Goal: Task Accomplishment & Management: Manage account settings

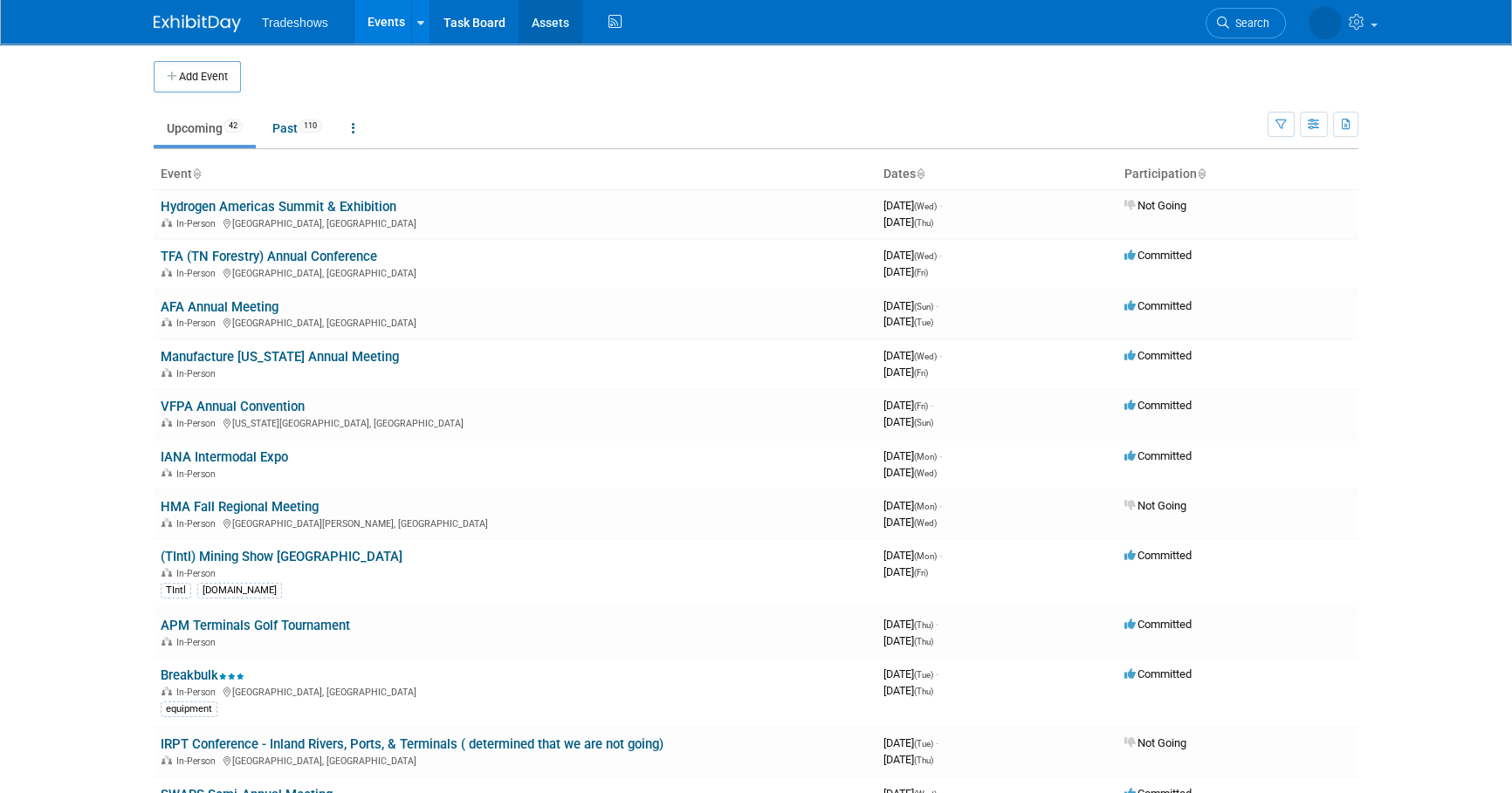
click at [566, 24] on link "Assets" at bounding box center [551, 22] width 64 height 44
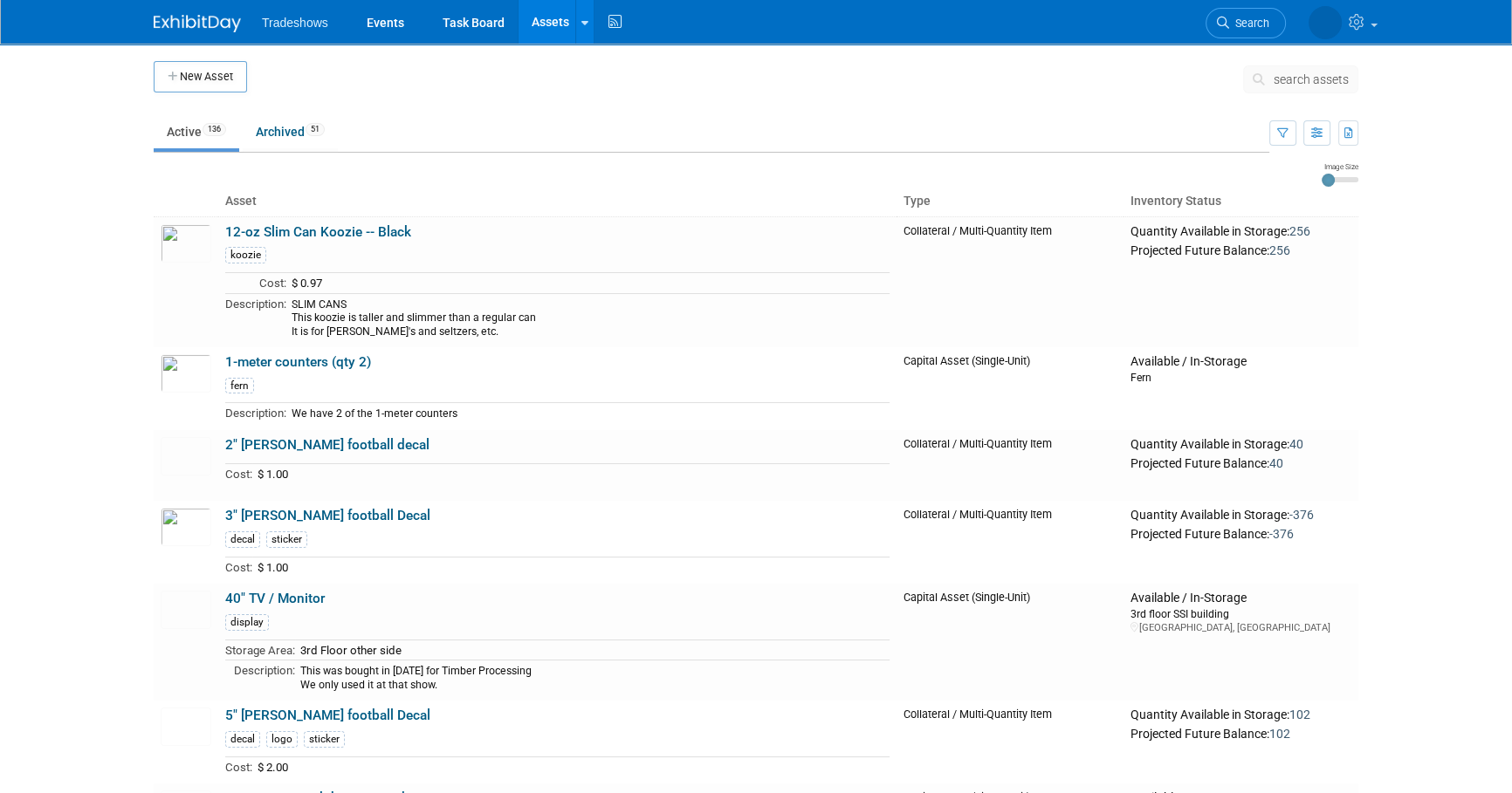
click at [1286, 79] on span "search assets" at bounding box center [1311, 78] width 75 height 14
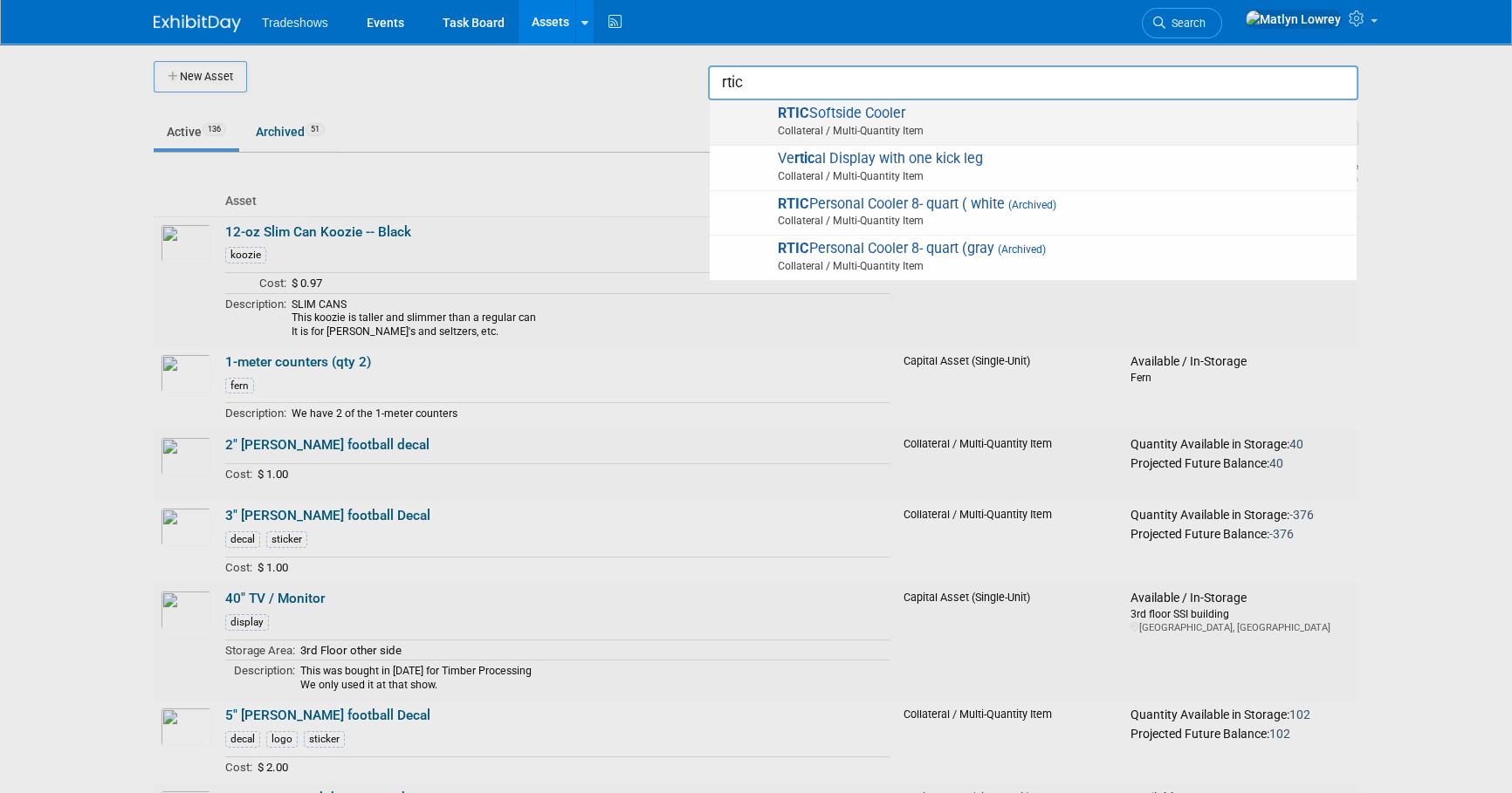
click at [853, 123] on span "Collateral / Multi-Quantity Item" at bounding box center [1036, 130] width 625 height 15
type input "RTIC Softside Cooler"
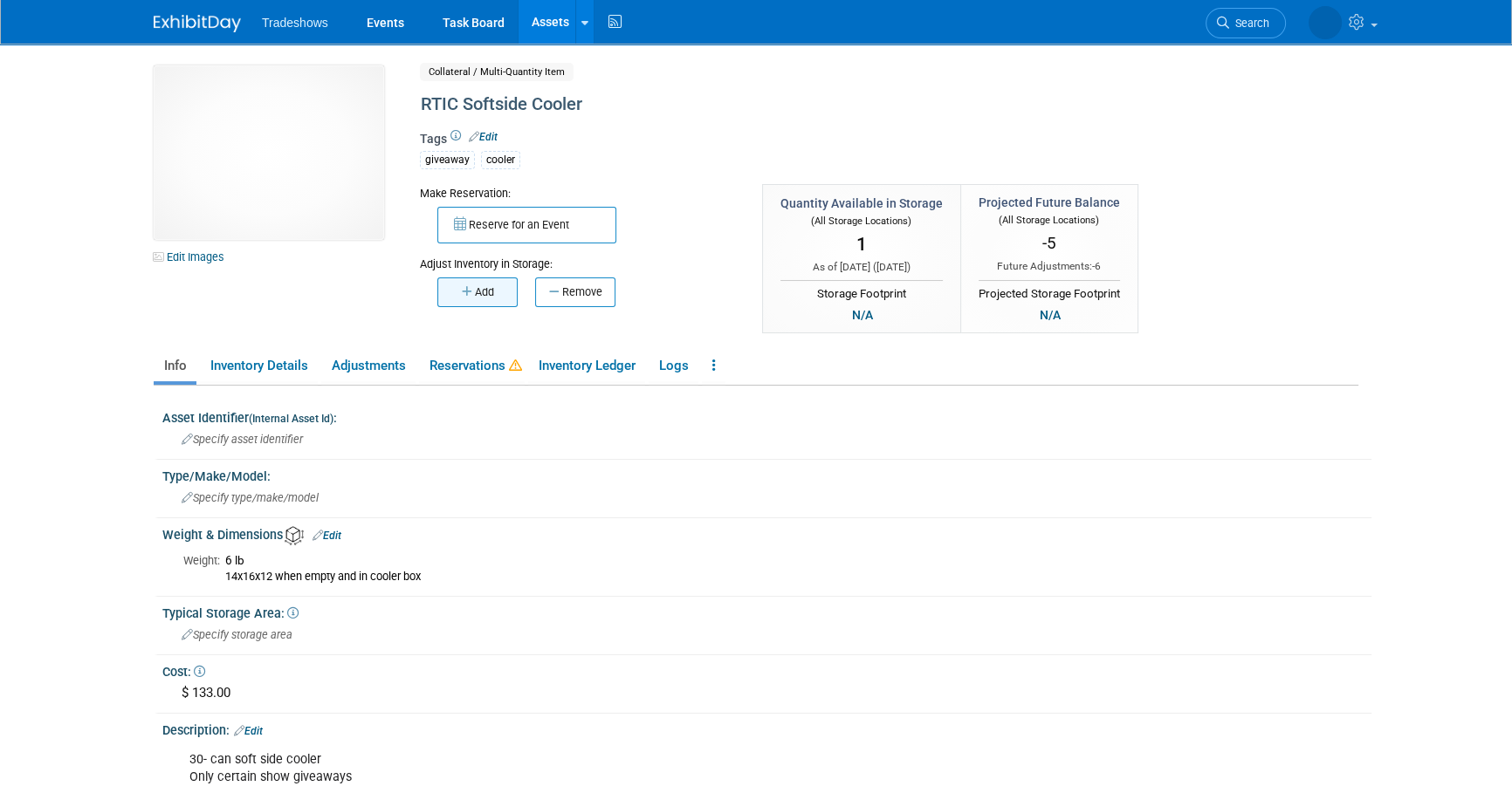
click at [490, 291] on button "Add" at bounding box center [478, 292] width 80 height 30
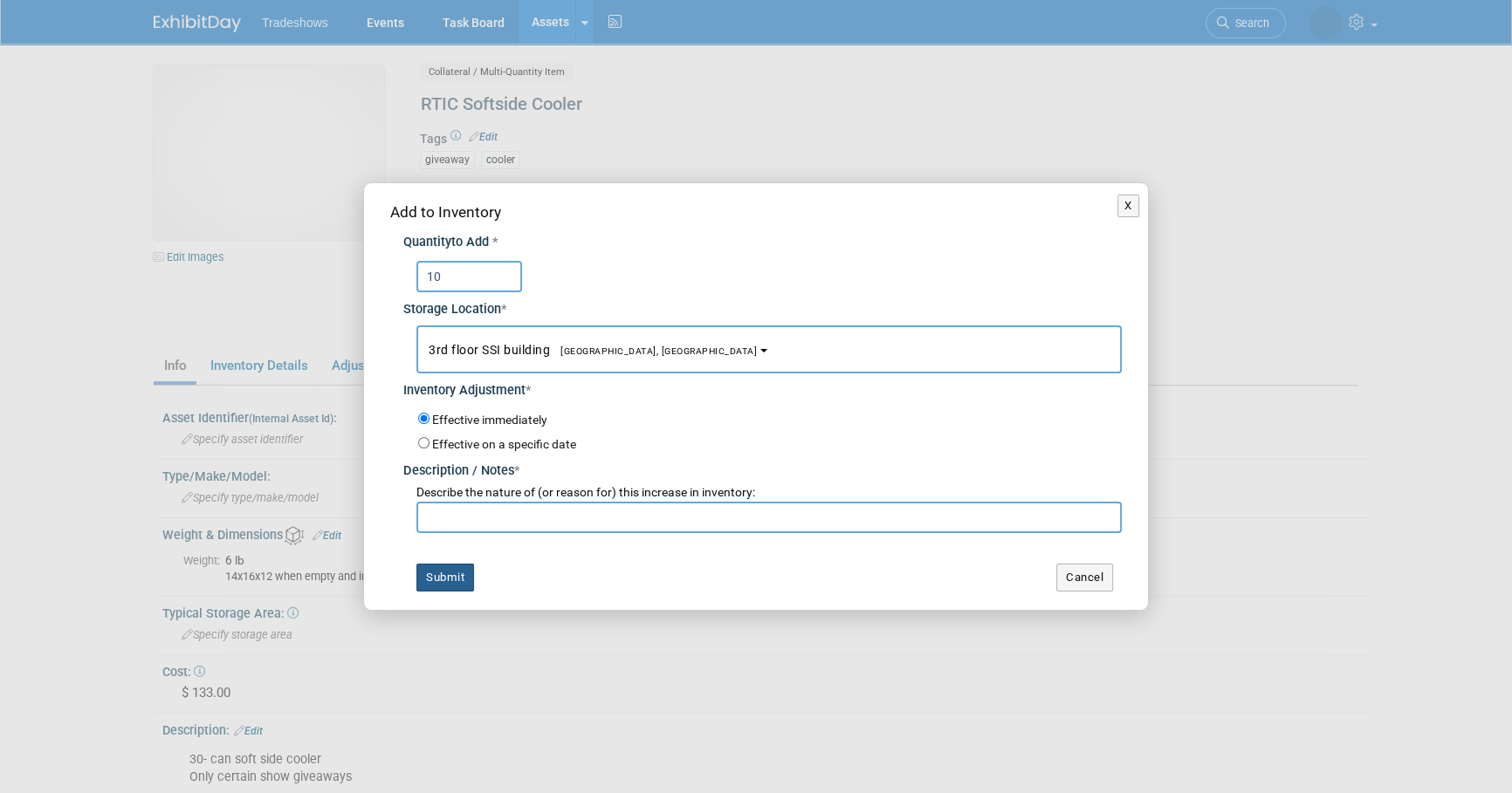
type input "10"
click at [450, 576] on button "Submit" at bounding box center [445, 577] width 57 height 28
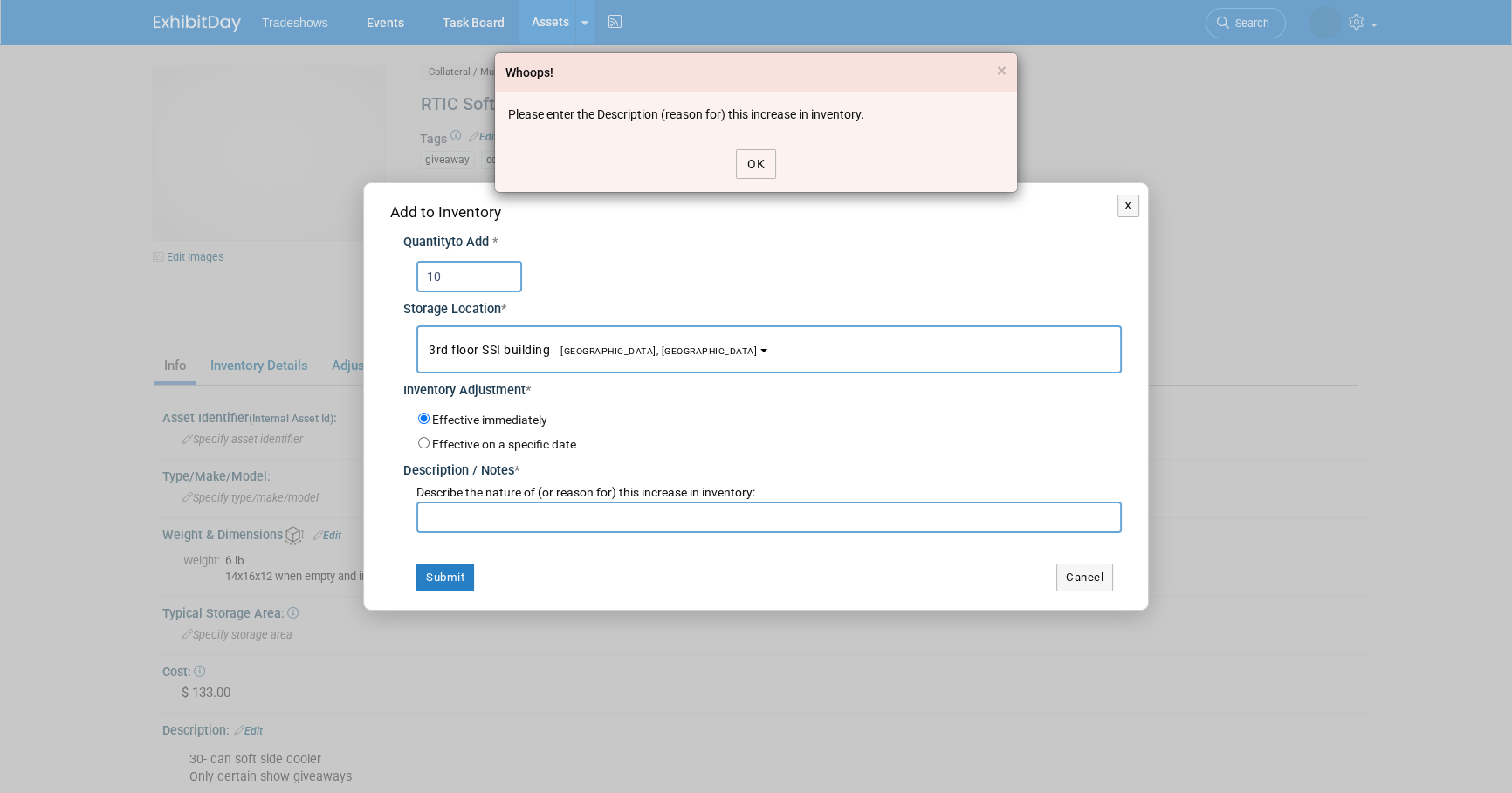
drag, startPoint x: 748, startPoint y: 157, endPoint x: 732, endPoint y: 234, distance: 78.6
click at [751, 157] on button "OK" at bounding box center [756, 164] width 40 height 30
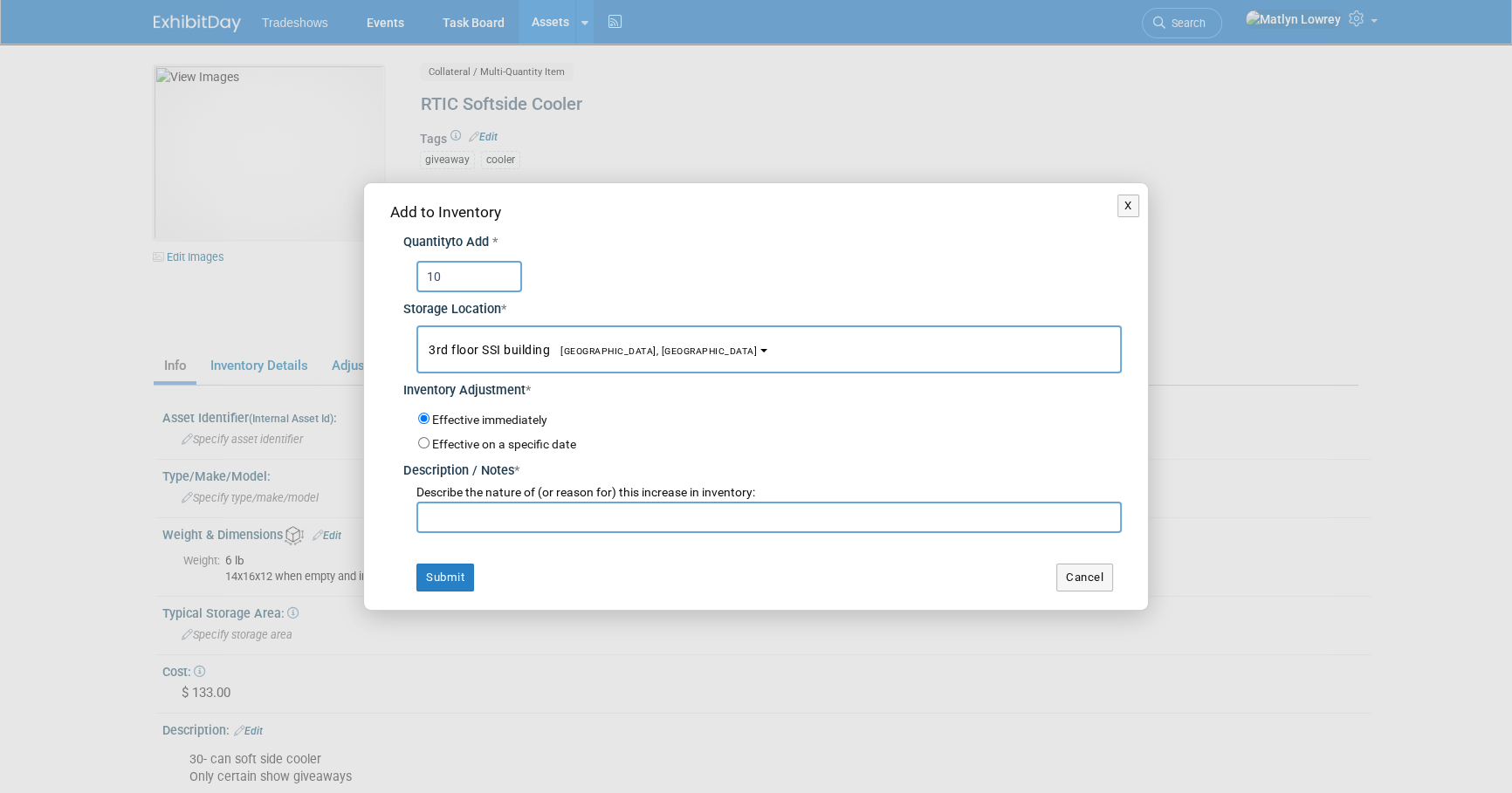
click at [459, 508] on input "text" at bounding box center [770, 517] width 706 height 31
type input "ordered"
click at [440, 582] on button "Submit" at bounding box center [445, 577] width 57 height 28
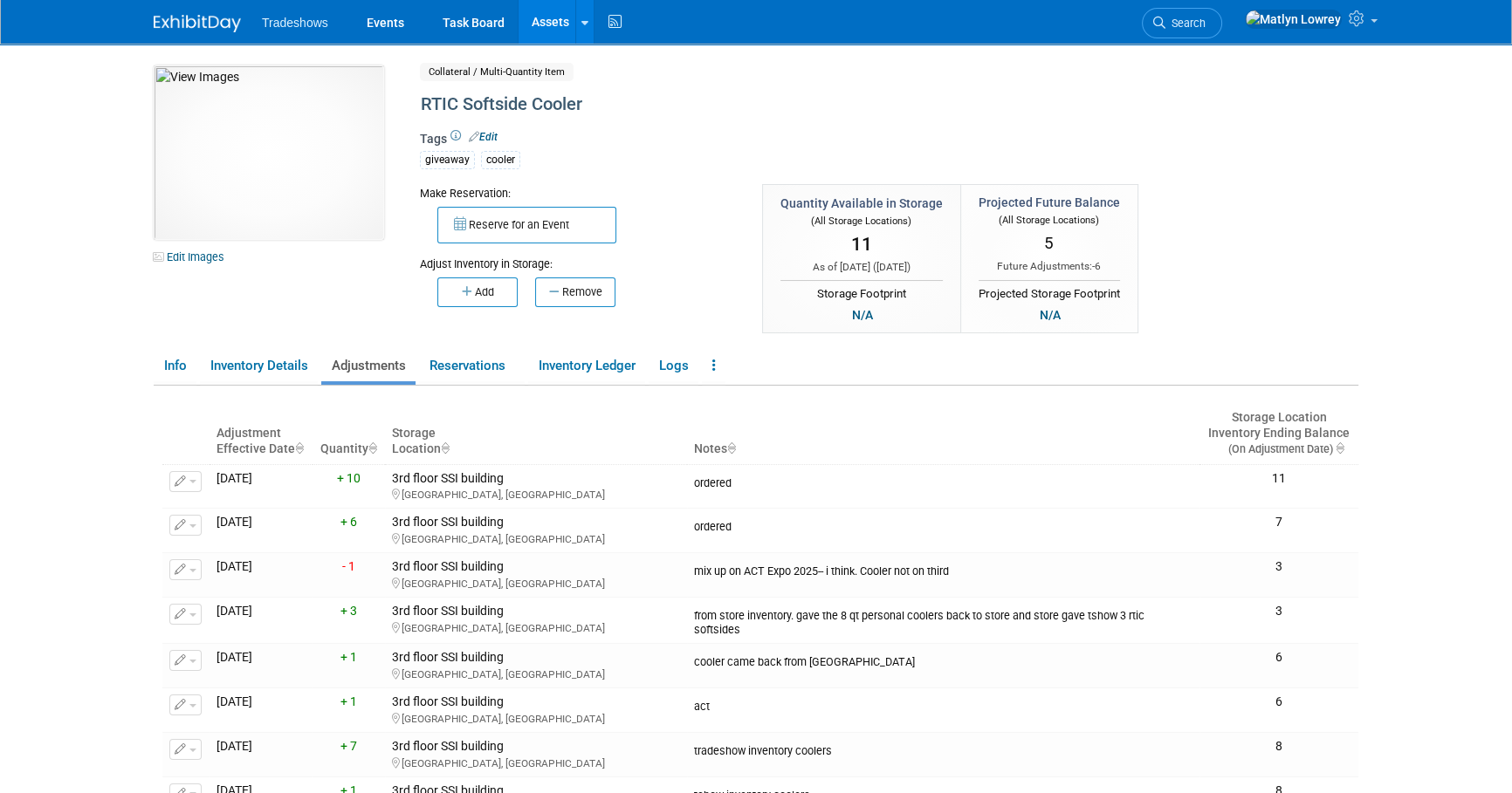
click at [534, 22] on link "Assets" at bounding box center [551, 22] width 64 height 44
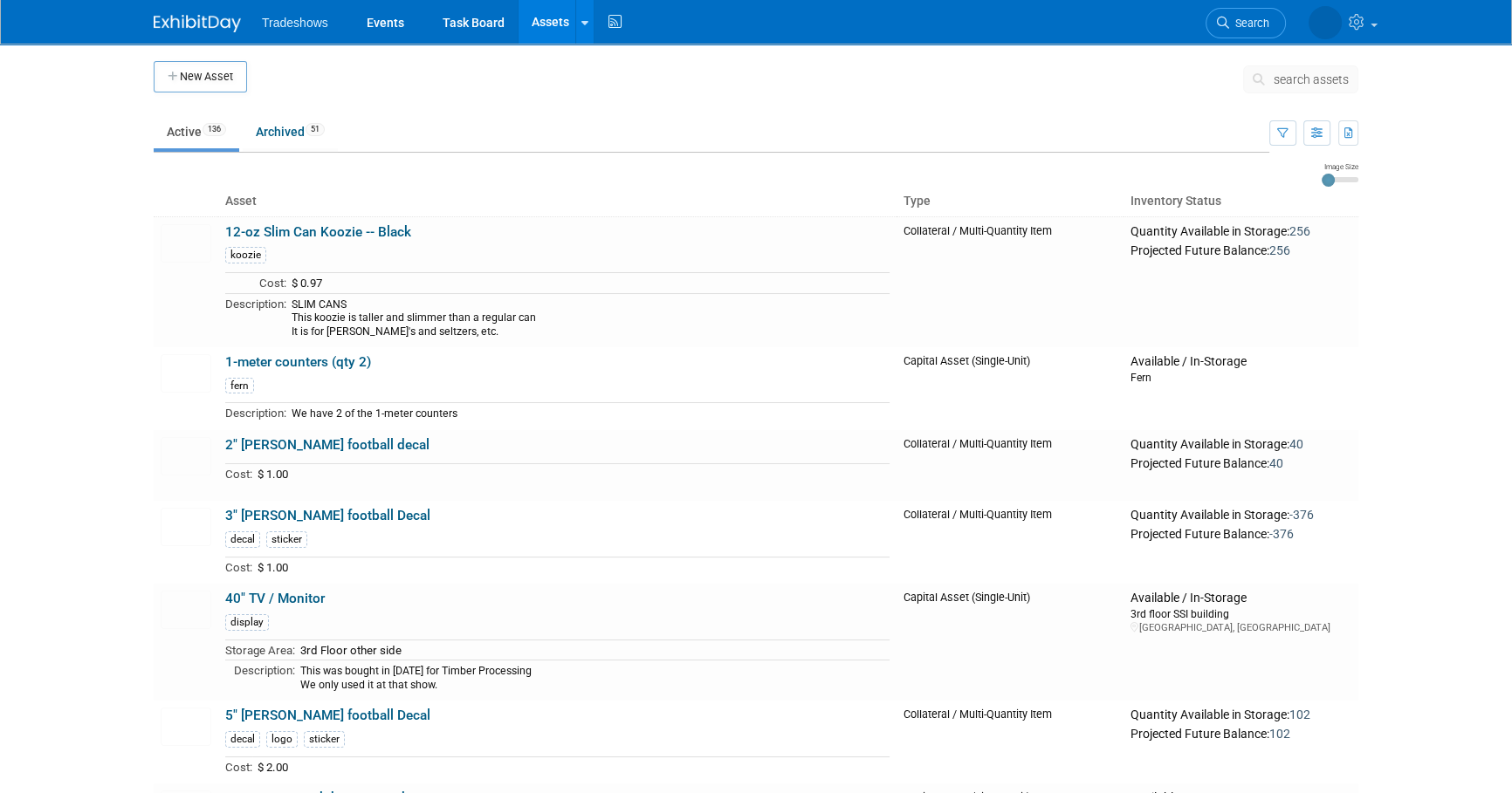
click at [1289, 79] on span "search assets" at bounding box center [1311, 78] width 75 height 14
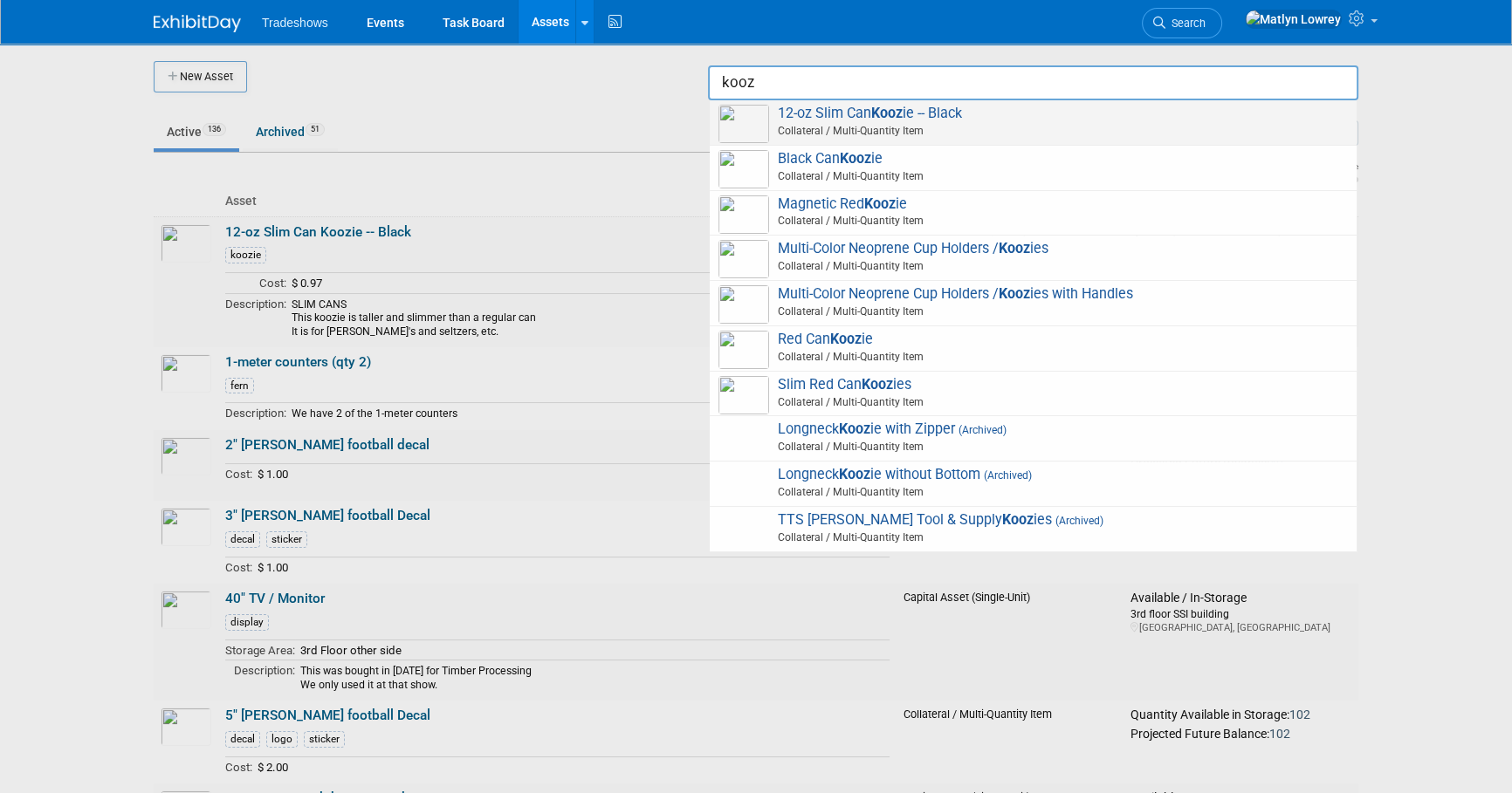
click at [821, 119] on span "12-oz Slim Can Kooz ie -- Black Collateral / Multi-Quantity Item" at bounding box center [1033, 122] width 629 height 36
type input "12-oz Slim Can Koozie -- Black"
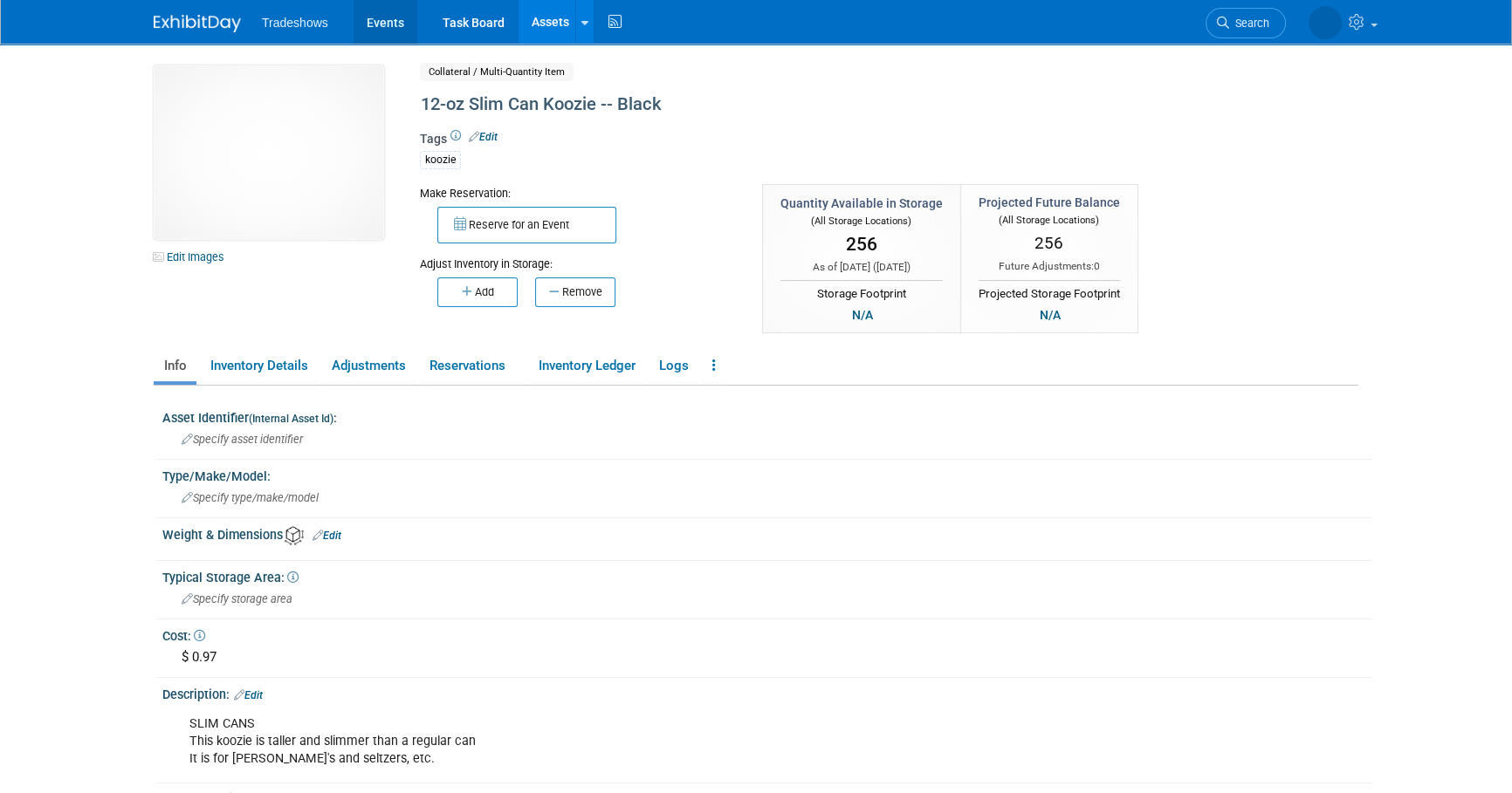
click at [406, 22] on link "Events" at bounding box center [386, 22] width 64 height 44
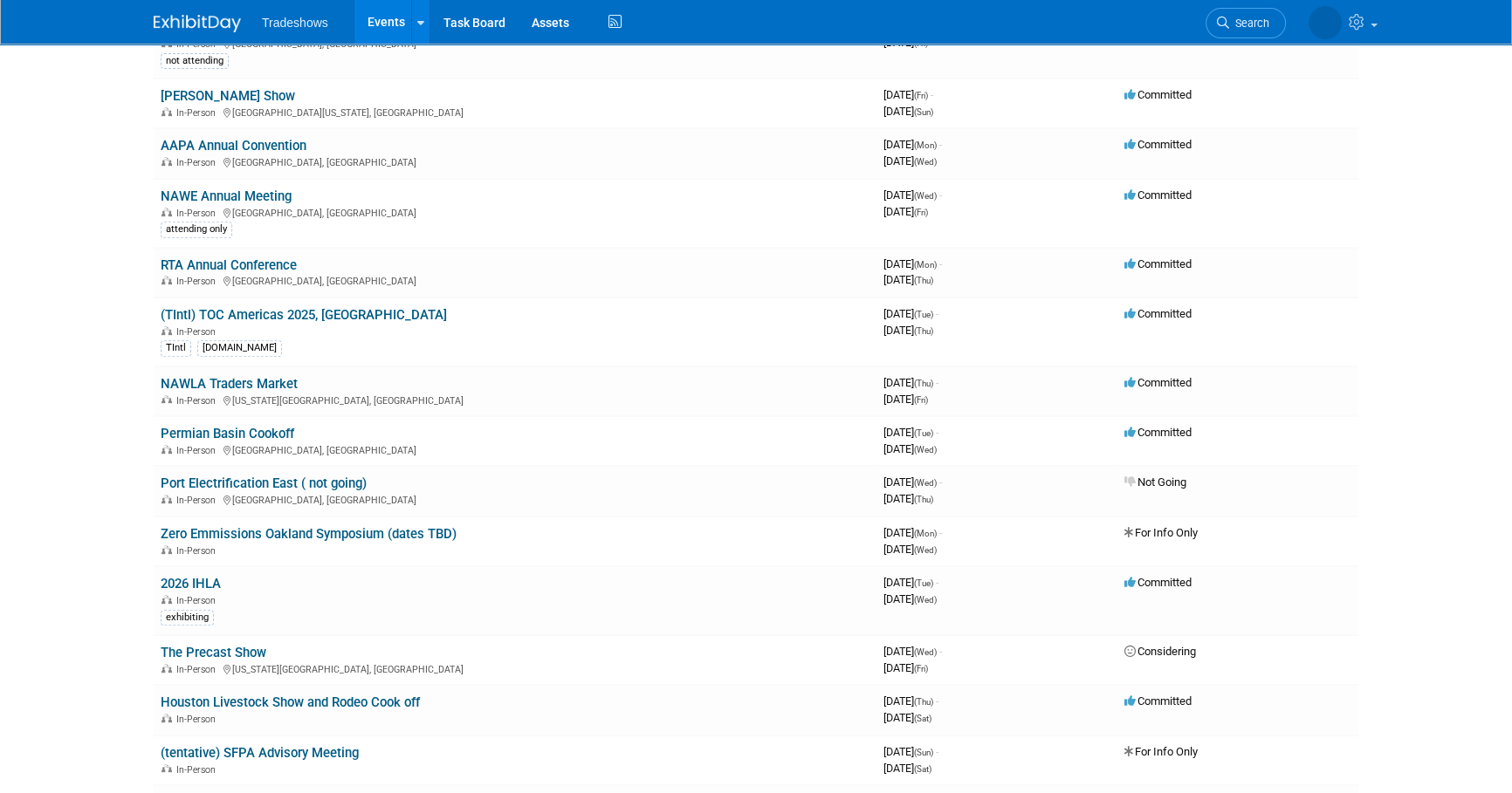
scroll to position [872, 0]
